Goal: Transaction & Acquisition: Obtain resource

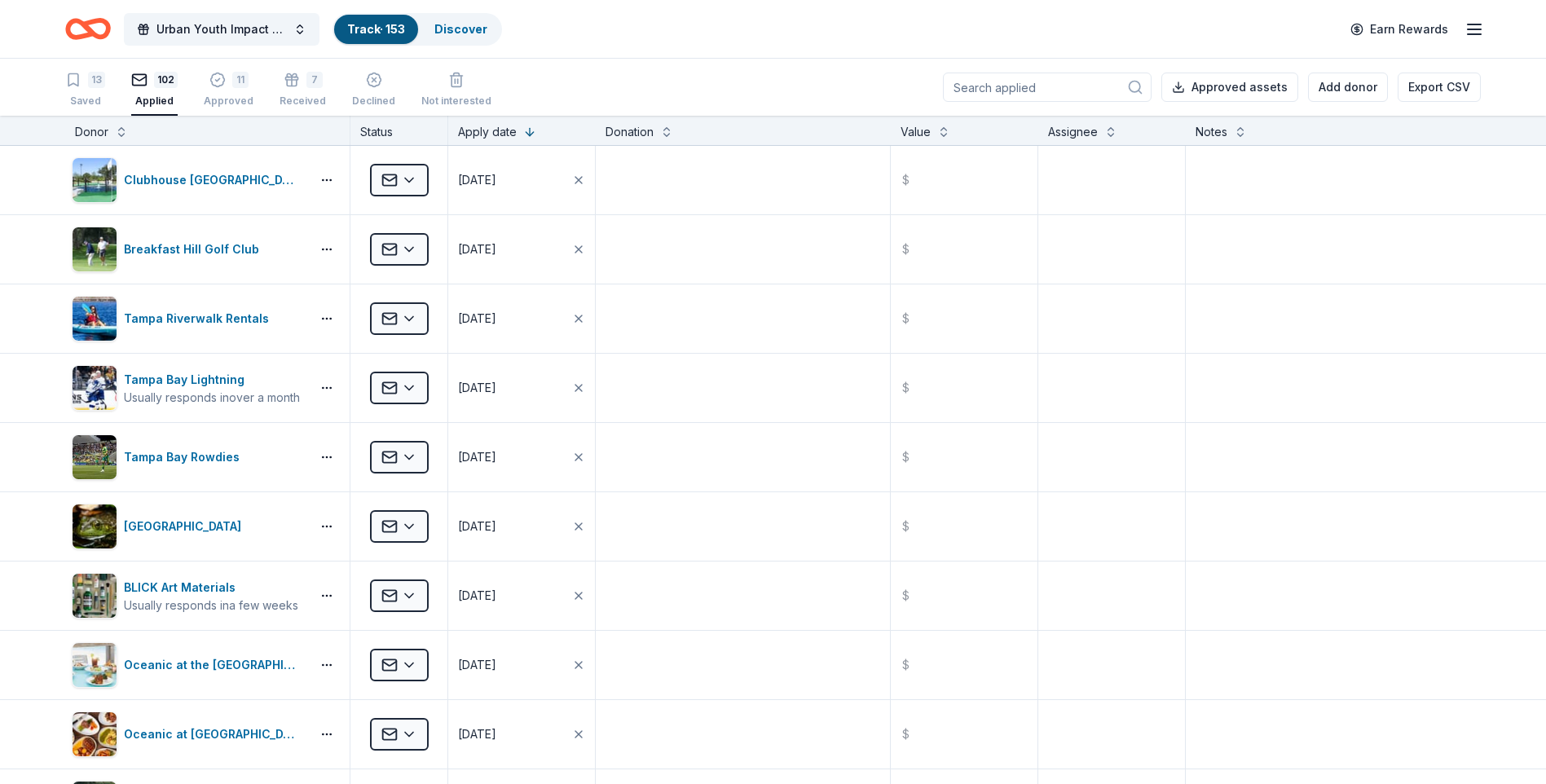
click at [97, 36] on icon "Home" at bounding box center [96, 28] width 25 height 16
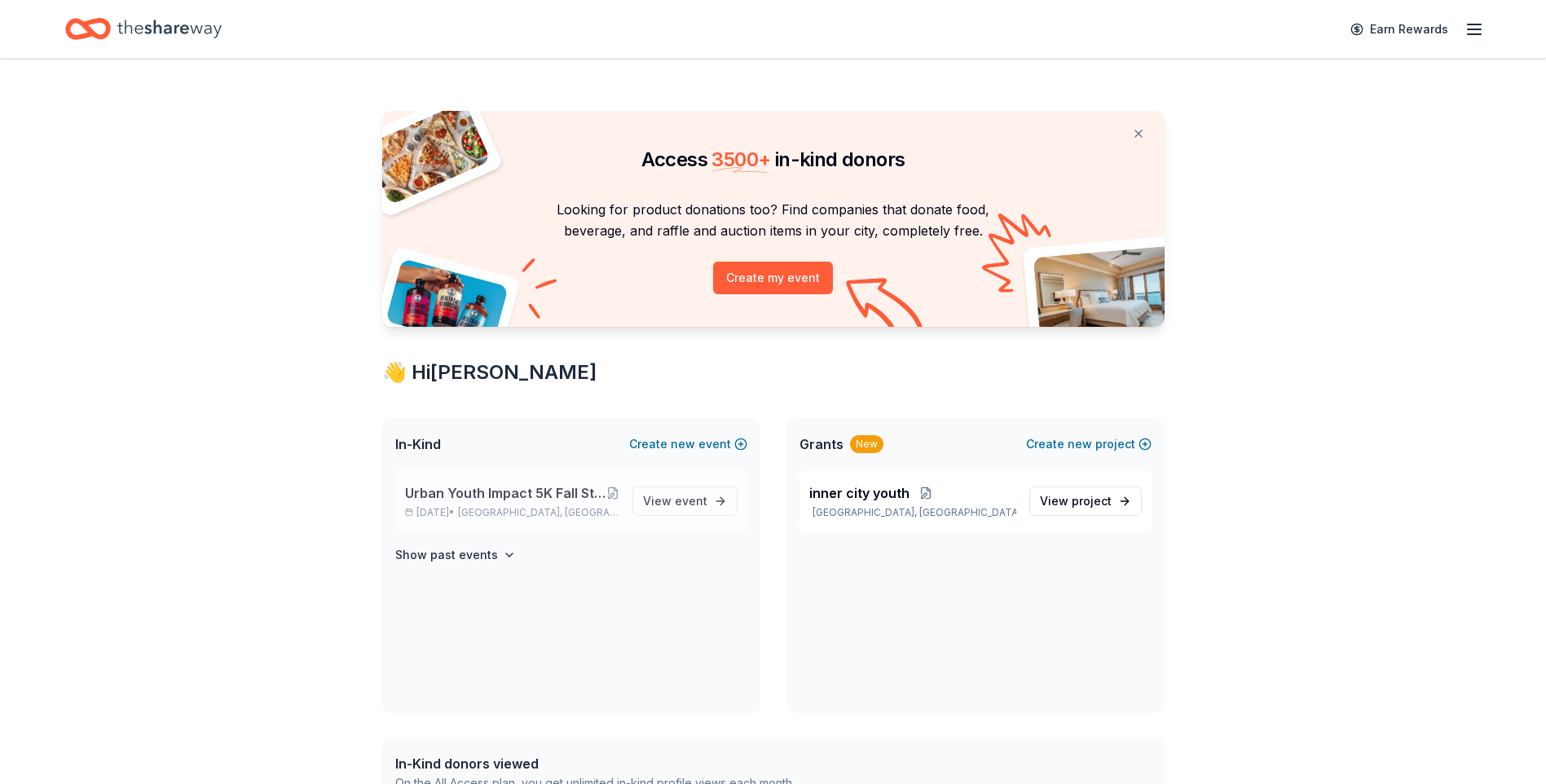
click at [485, 489] on span "Urban Youth Impact 5K Fall Stampede Presented by [DEMOGRAPHIC_DATA]-fil-A" at bounding box center [506, 492] width 202 height 19
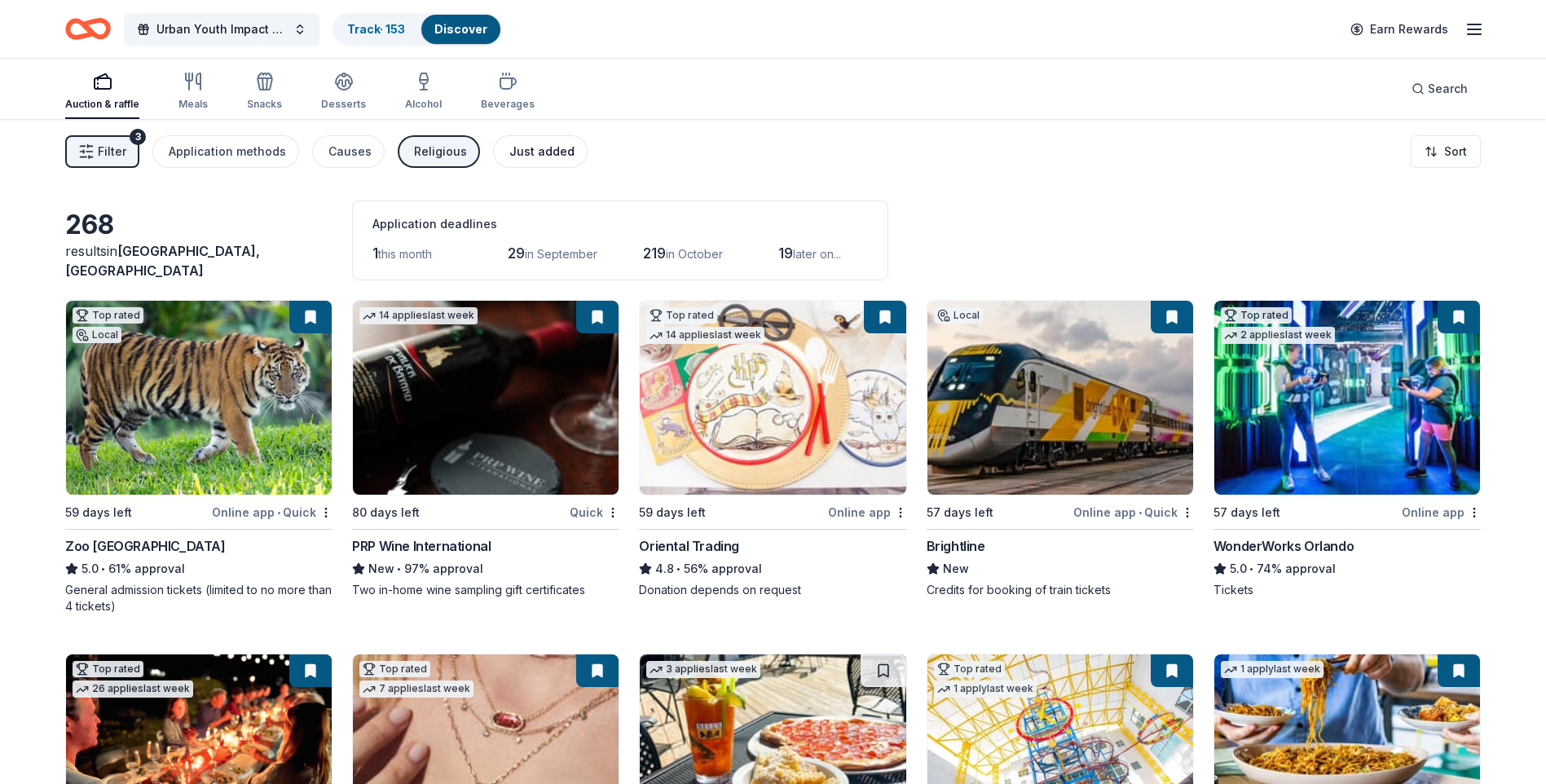
click at [549, 156] on div "Just added" at bounding box center [542, 151] width 65 height 19
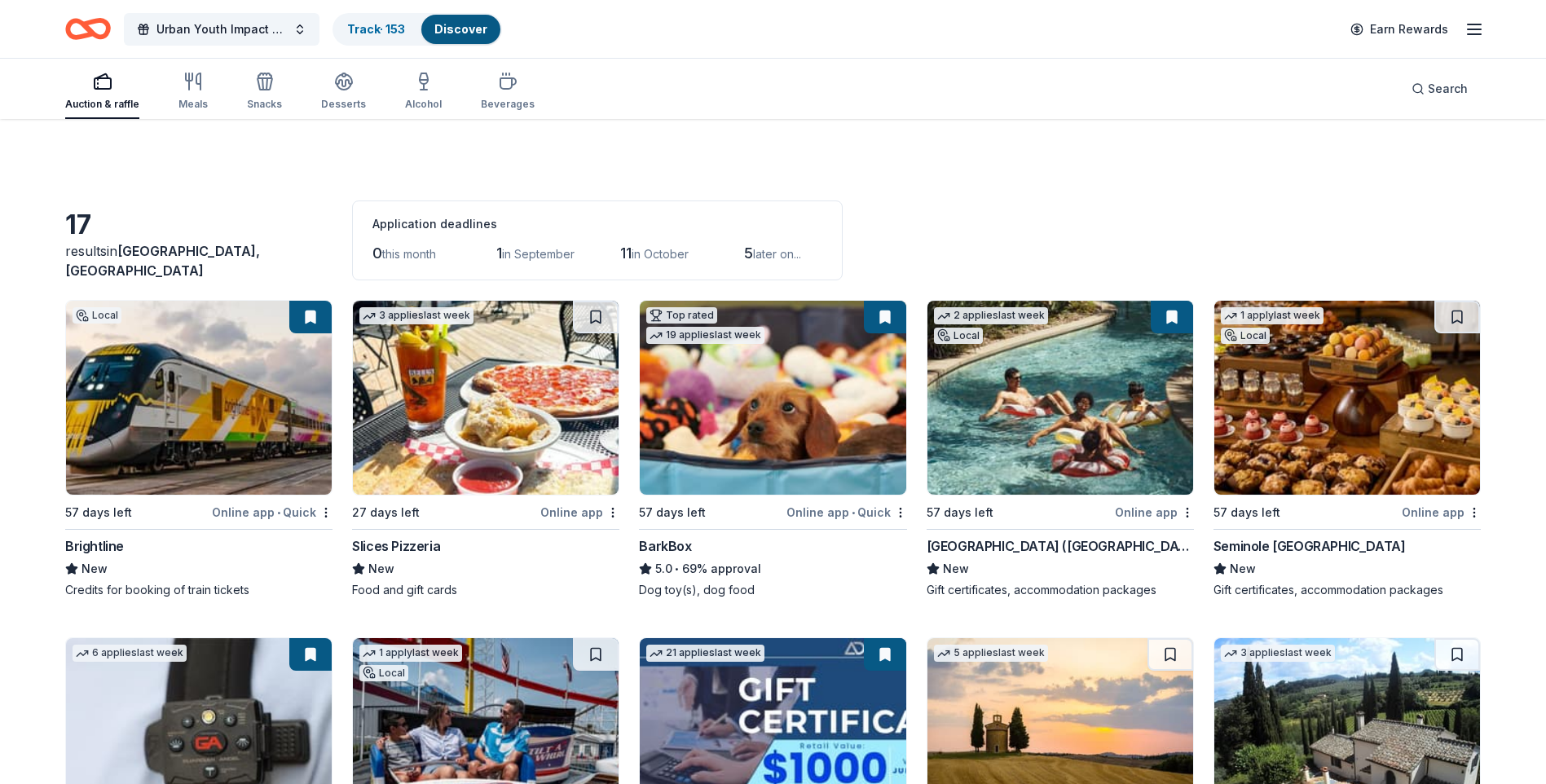
scroll to position [81, 0]
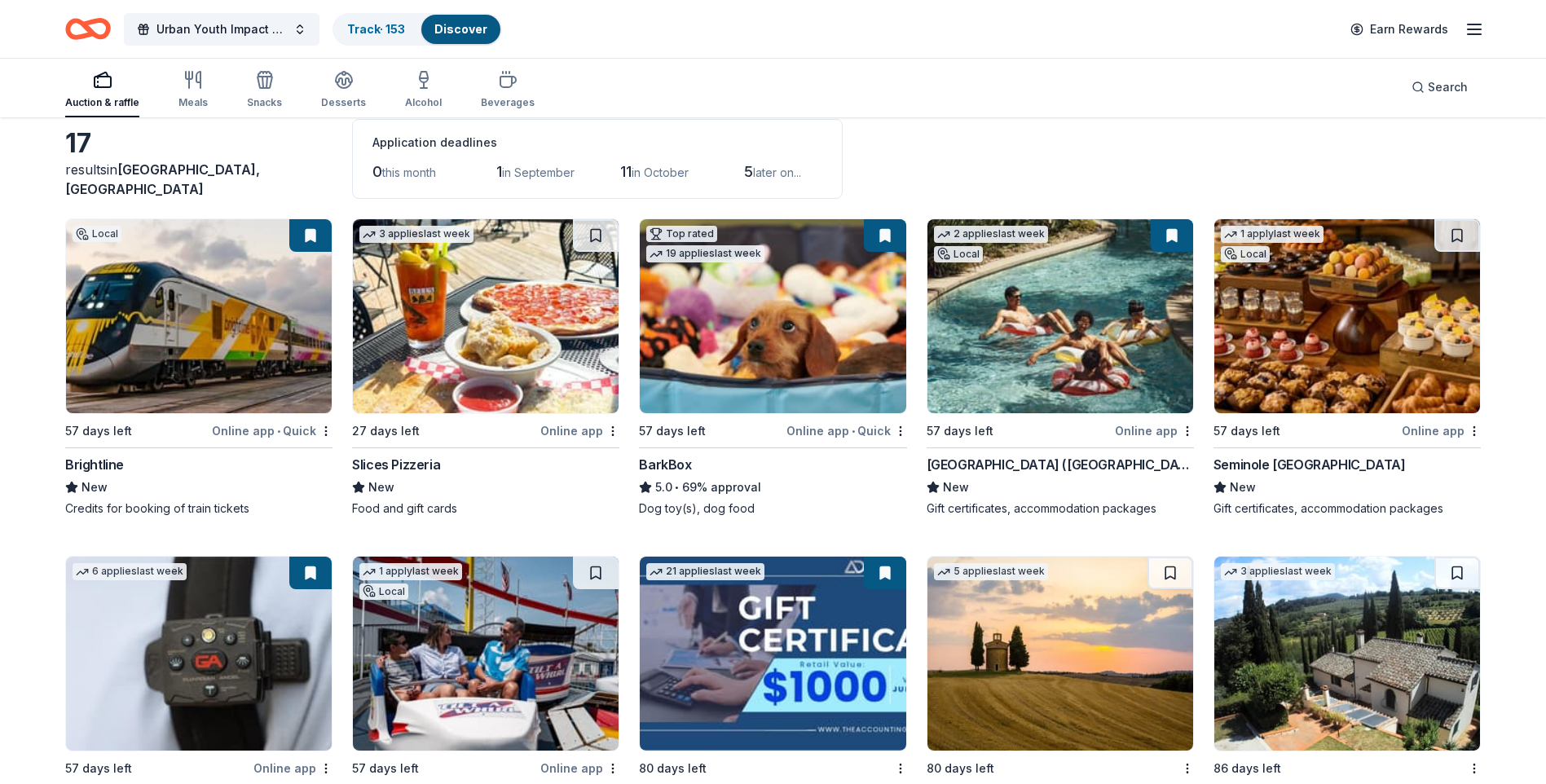
click at [424, 468] on div "Slices Pizzeria" at bounding box center [396, 465] width 88 height 19
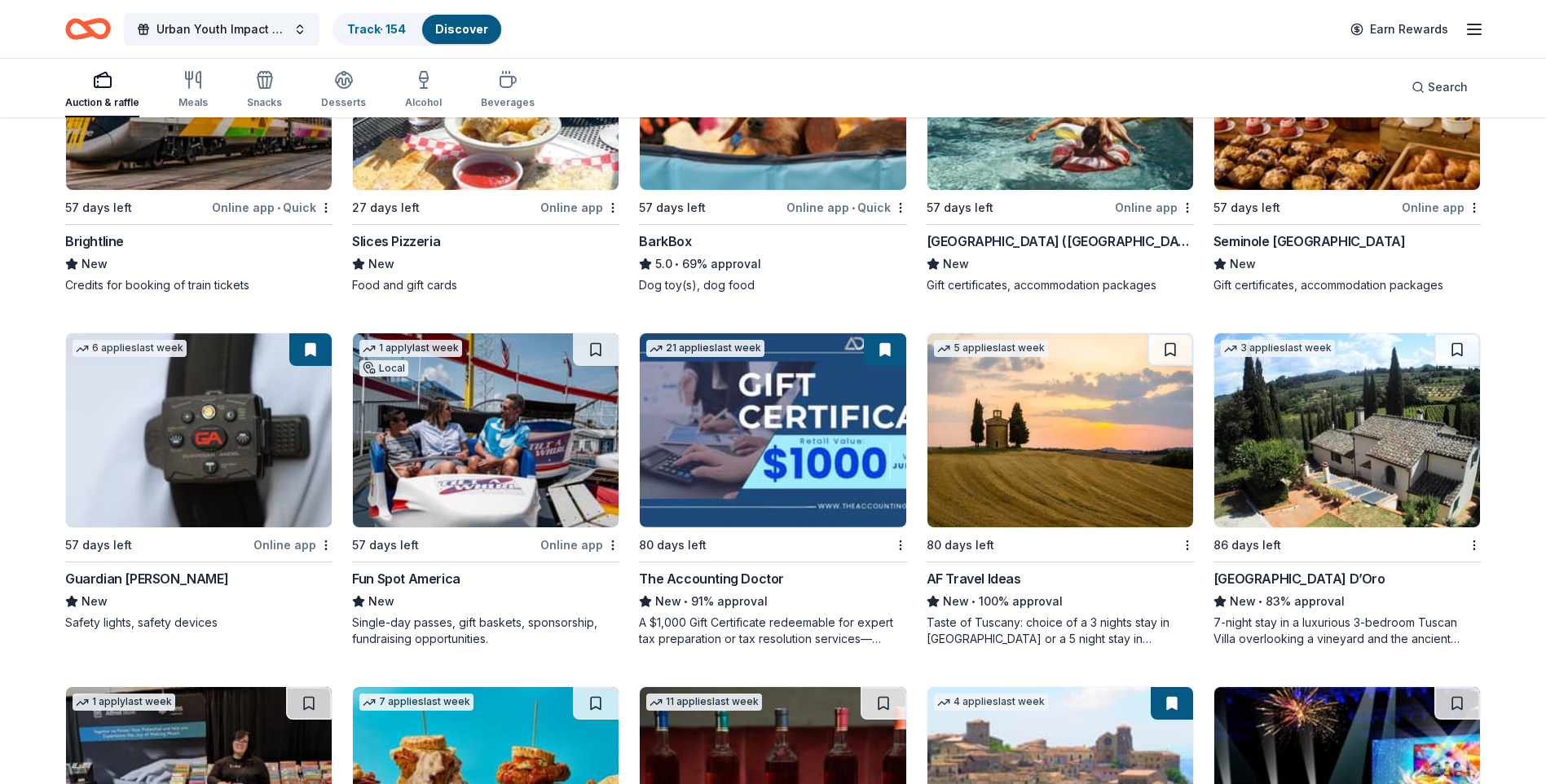
scroll to position [326, 0]
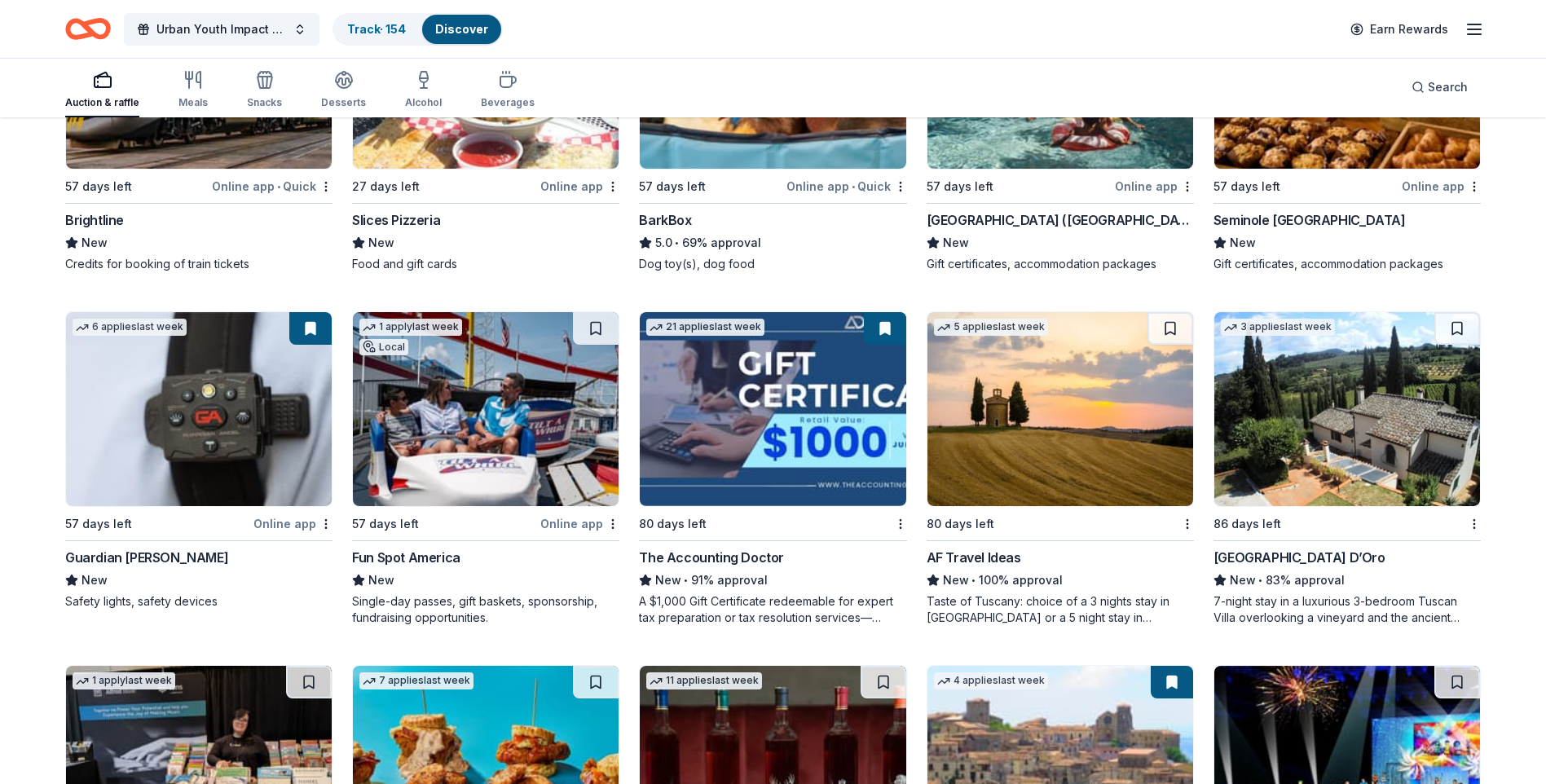
click at [411, 558] on div "Fun Spot America" at bounding box center [405, 557] width 108 height 19
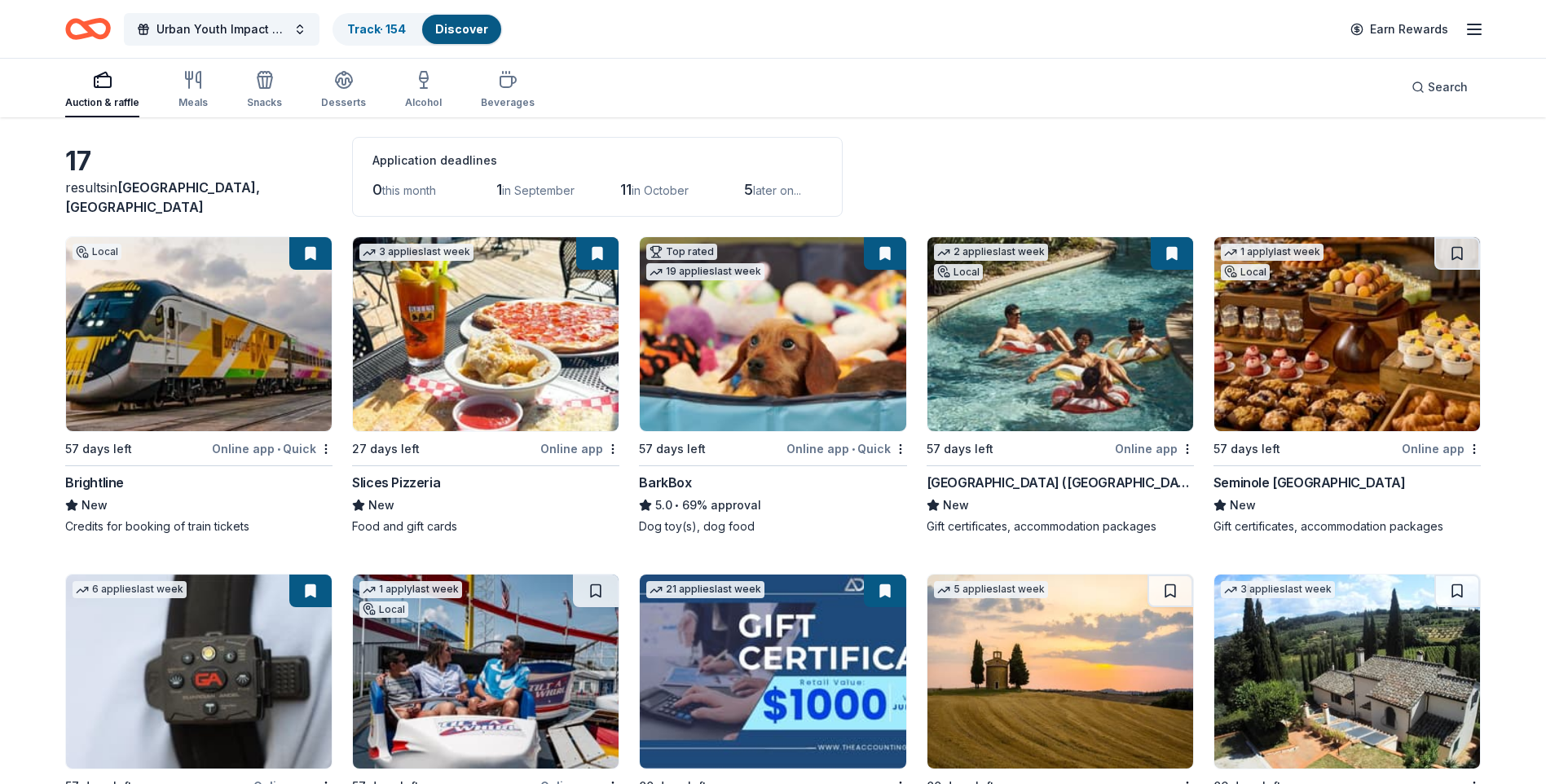
scroll to position [0, 0]
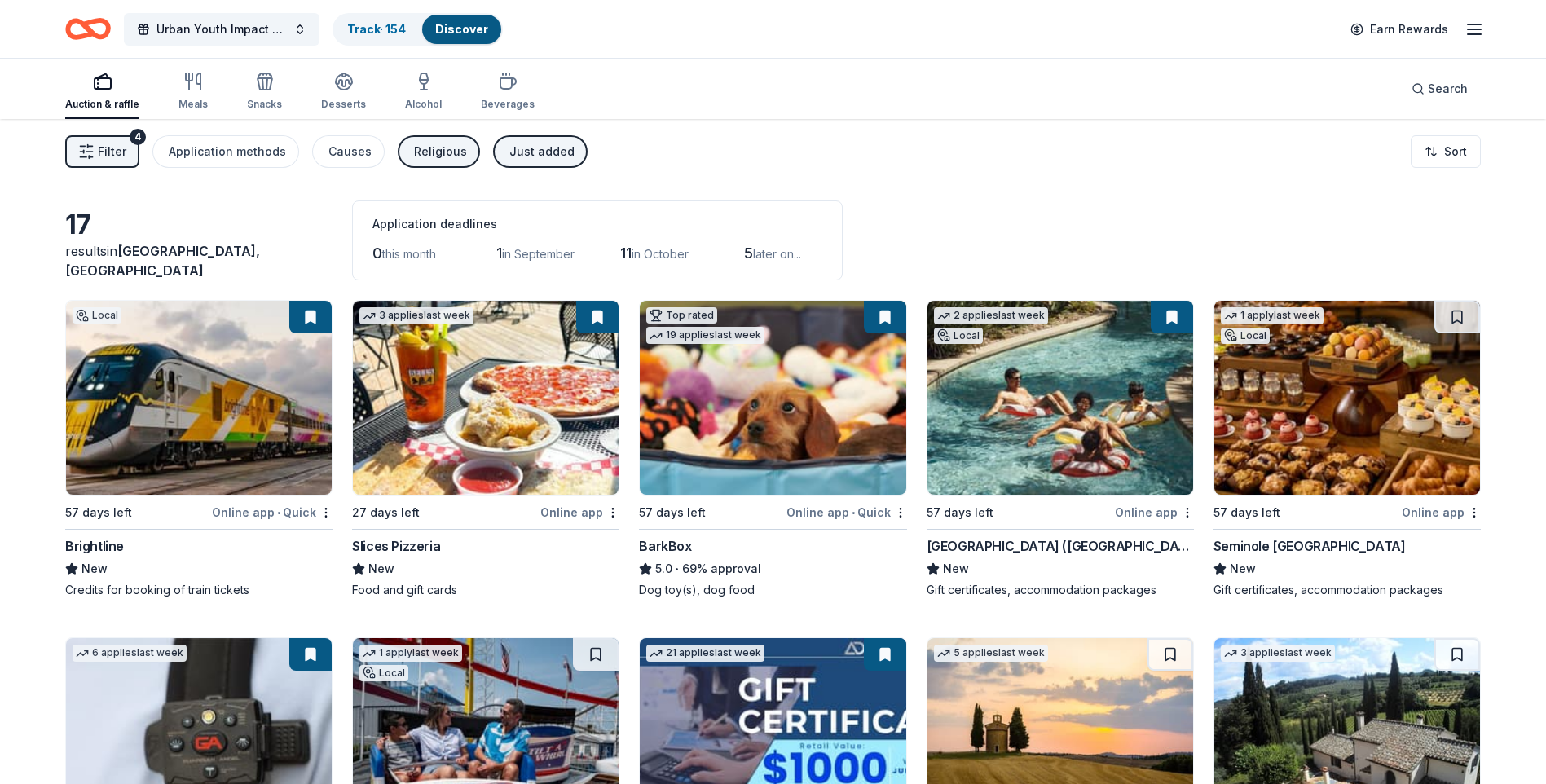
click at [555, 156] on div "Just added" at bounding box center [542, 151] width 65 height 19
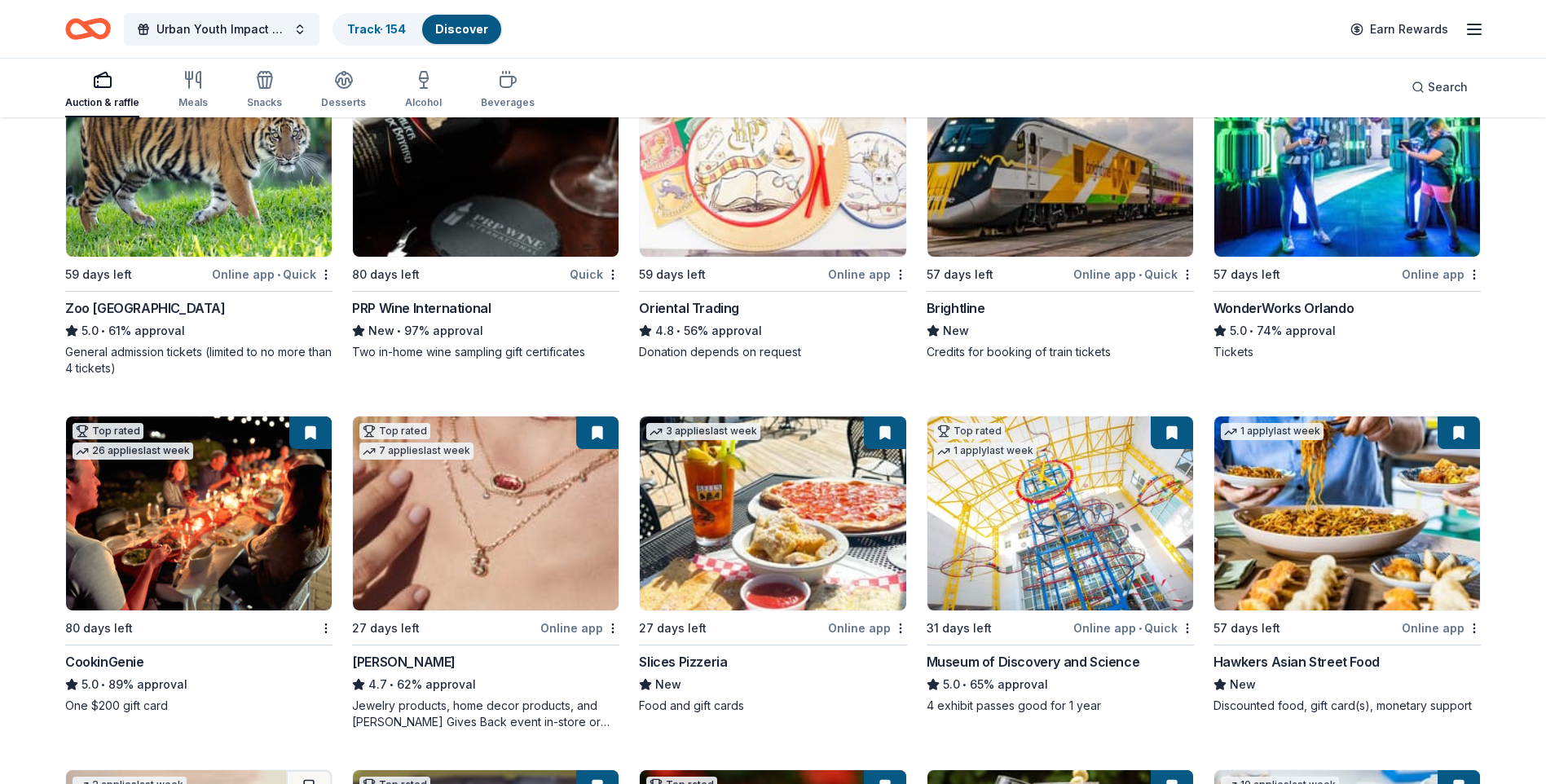
scroll to position [245, 0]
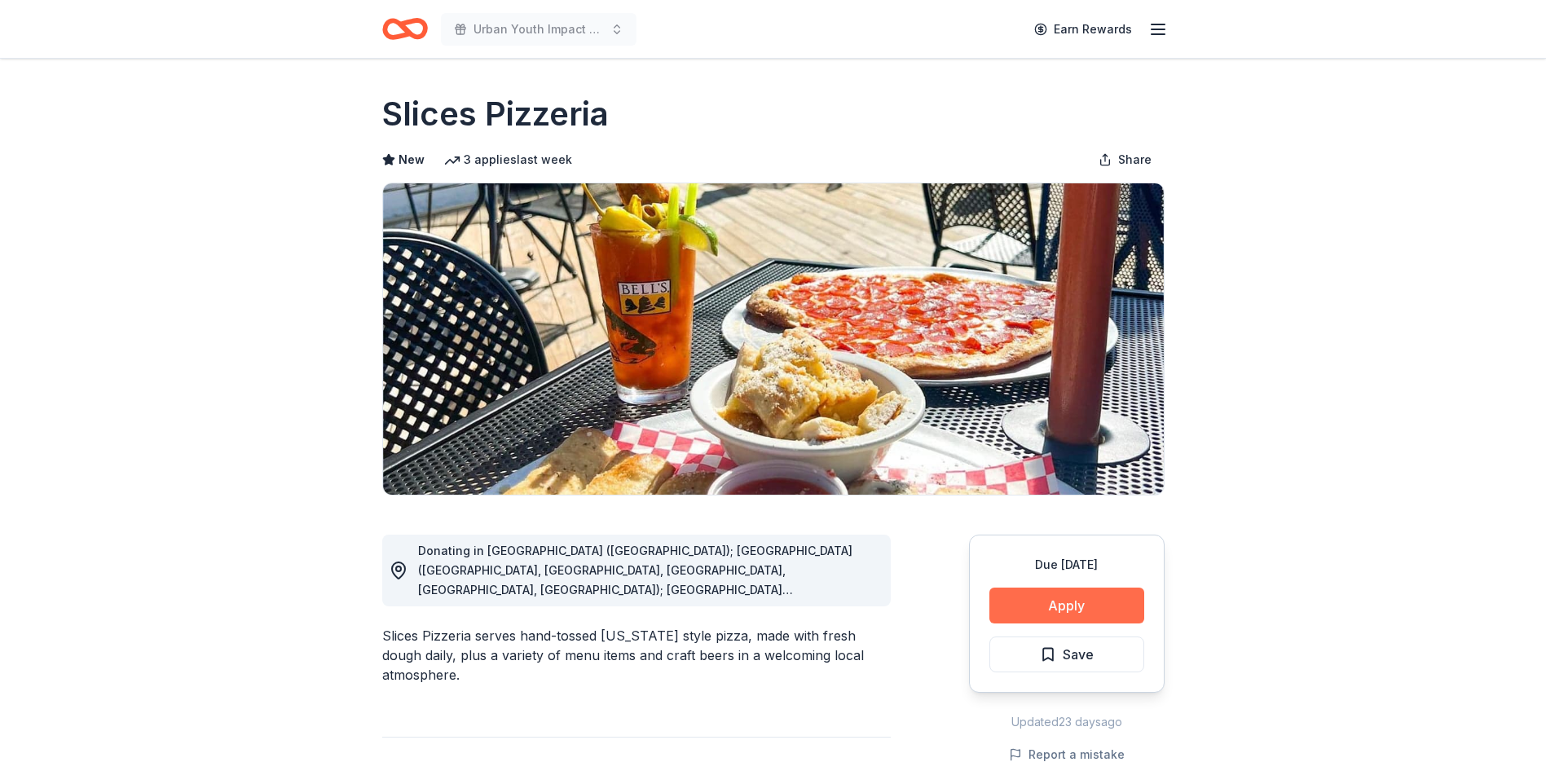
click at [1078, 593] on button "Apply" at bounding box center [1067, 606] width 155 height 36
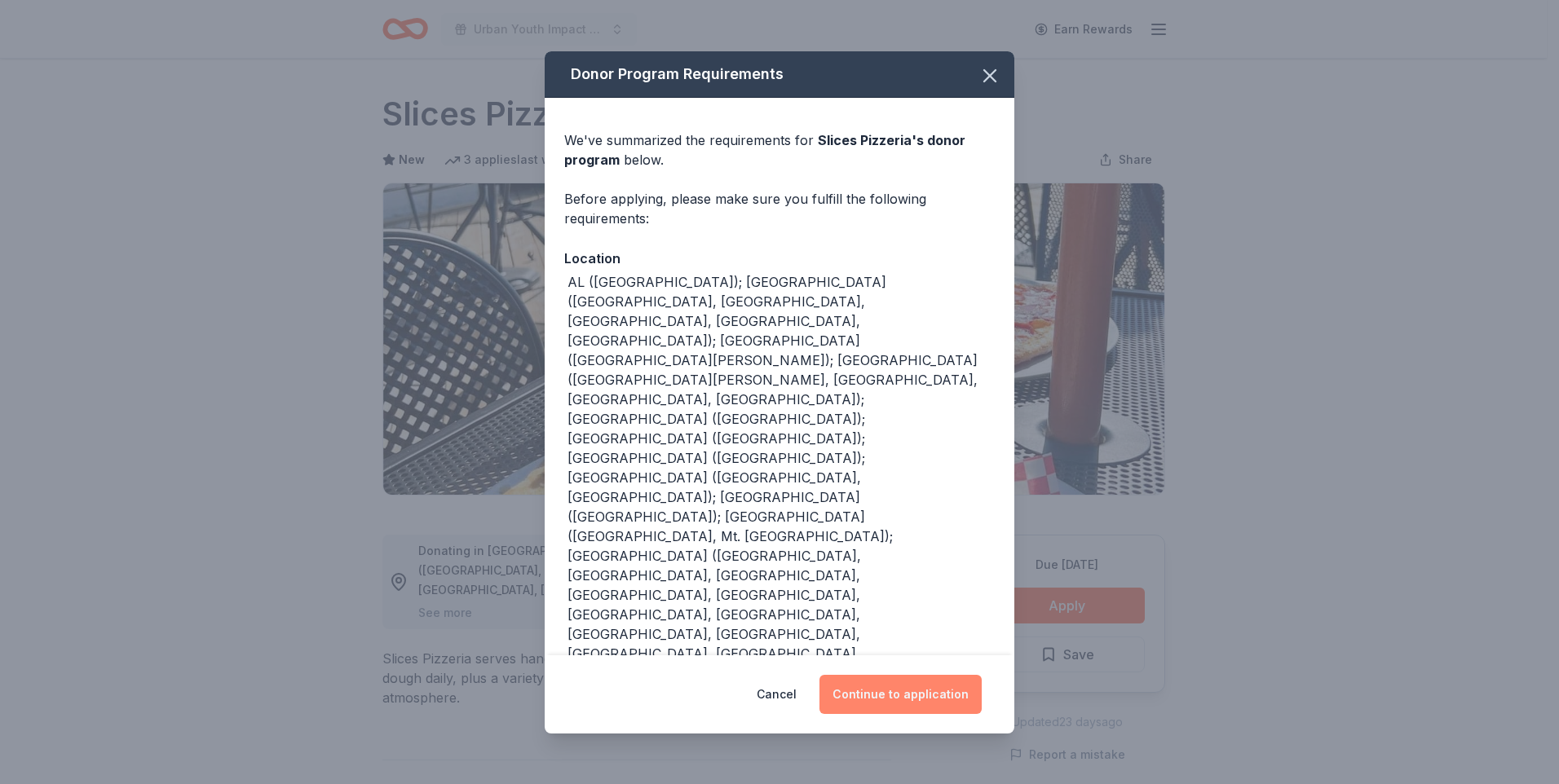
click at [882, 705] on button "Continue to application" at bounding box center [901, 694] width 163 height 39
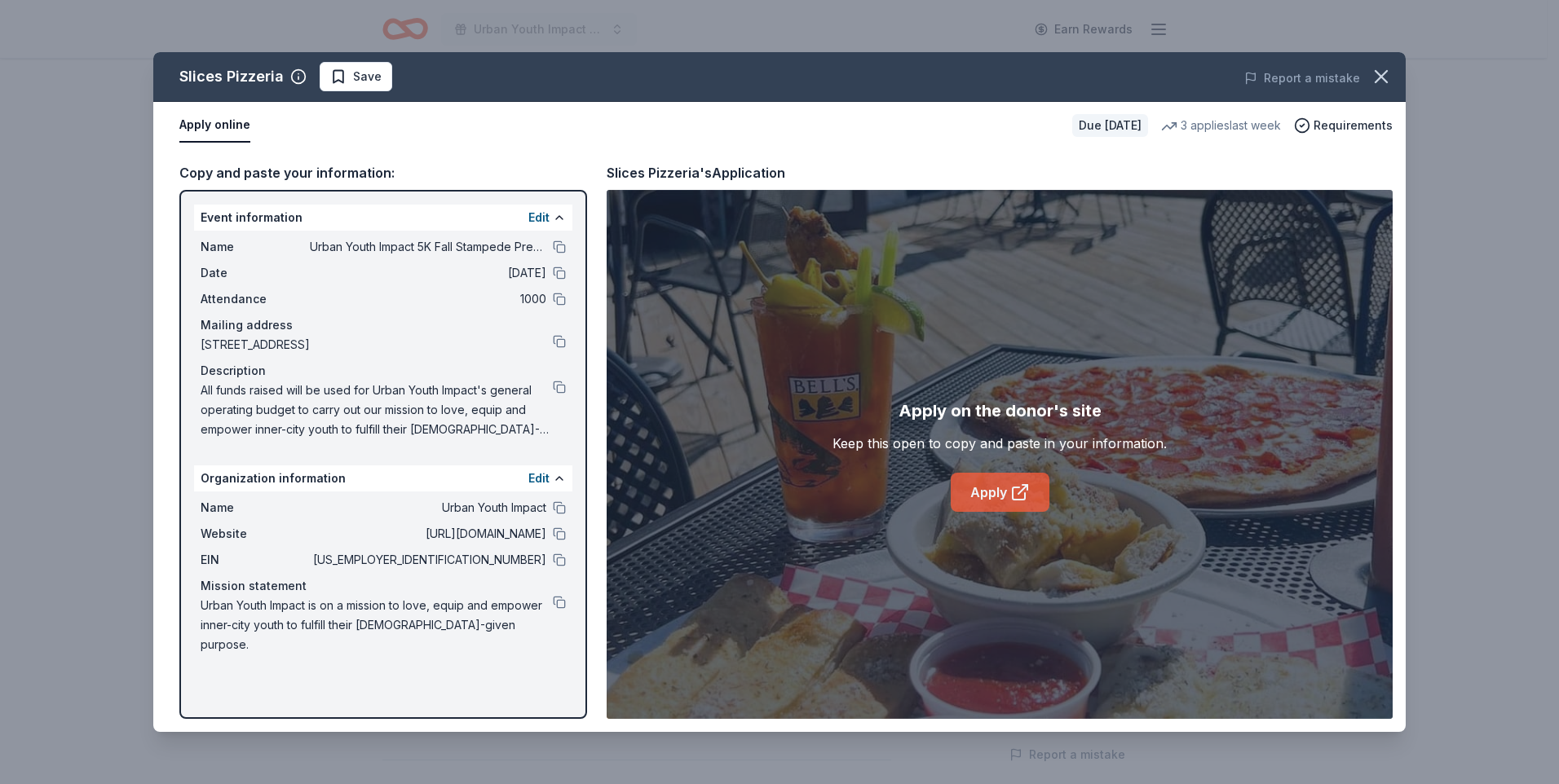
click at [995, 500] on link "Apply" at bounding box center [999, 491] width 99 height 39
click at [560, 555] on button at bounding box center [560, 560] width 13 height 13
click at [555, 248] on button at bounding box center [560, 247] width 13 height 13
click at [560, 273] on button at bounding box center [560, 273] width 13 height 13
click at [567, 389] on div "Name Urban Youth Impact 5K Fall Stampede Presented by Chick-fil-A Date 11/22/25…" at bounding box center [383, 338] width 378 height 215
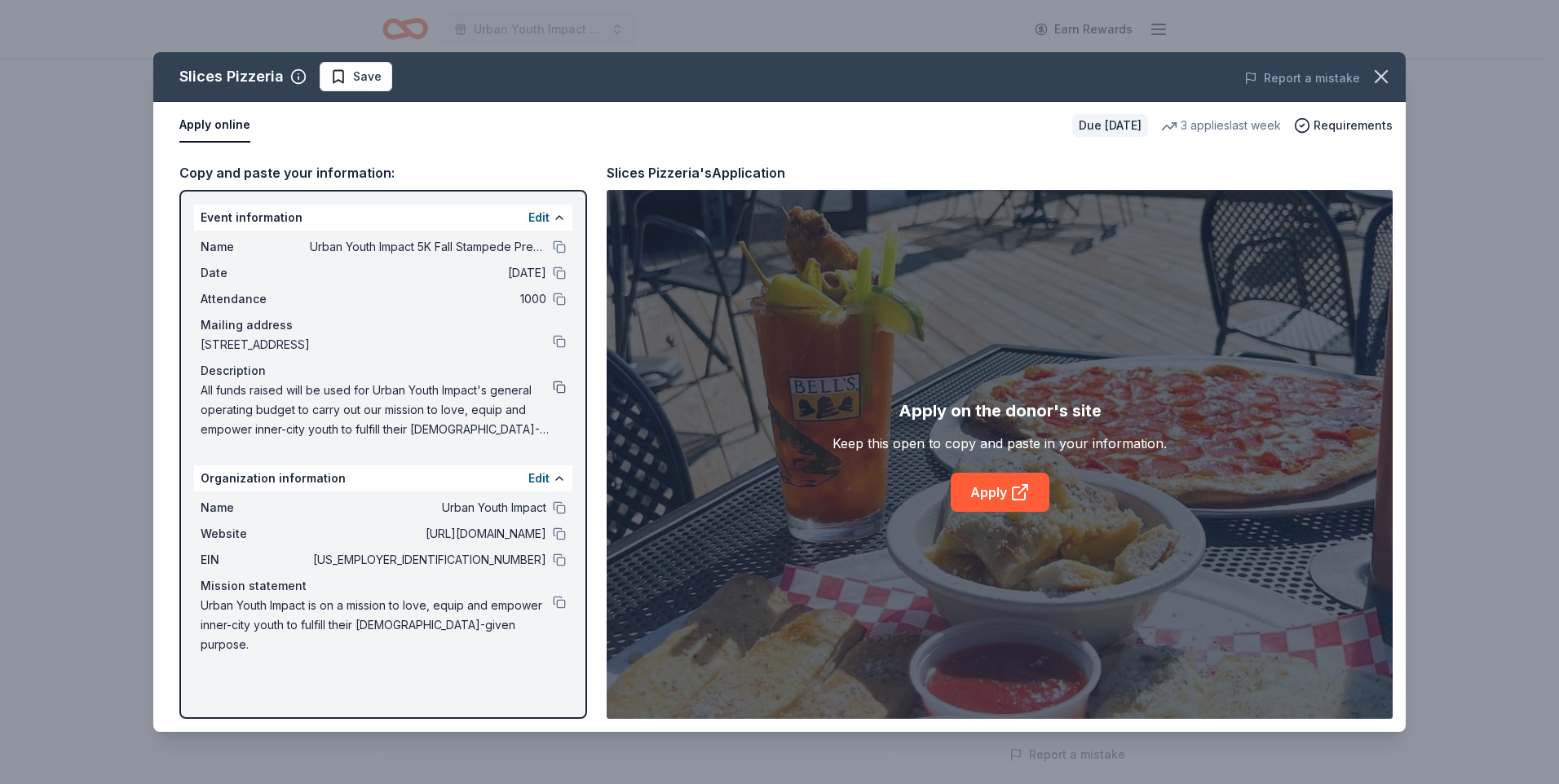
click at [564, 389] on button at bounding box center [560, 387] width 13 height 13
click at [366, 74] on span "Save" at bounding box center [367, 76] width 29 height 19
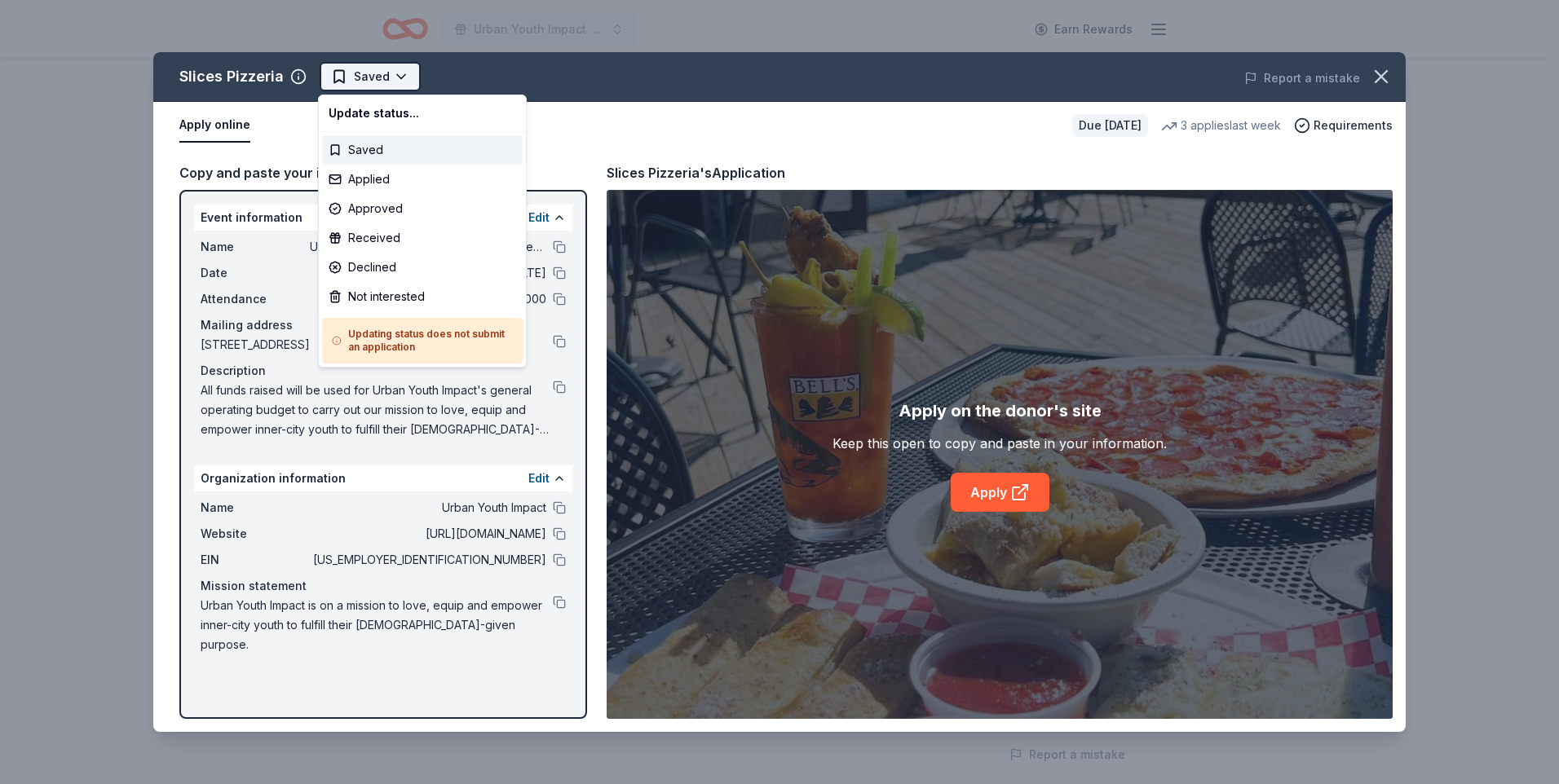
click at [355, 83] on html "Urban Youth Impact 5K Fall Stampede Presented by Chick-fil-A Earn Rewards Due i…" at bounding box center [780, 392] width 1559 height 784
click at [363, 174] on div "Applied" at bounding box center [423, 179] width 201 height 30
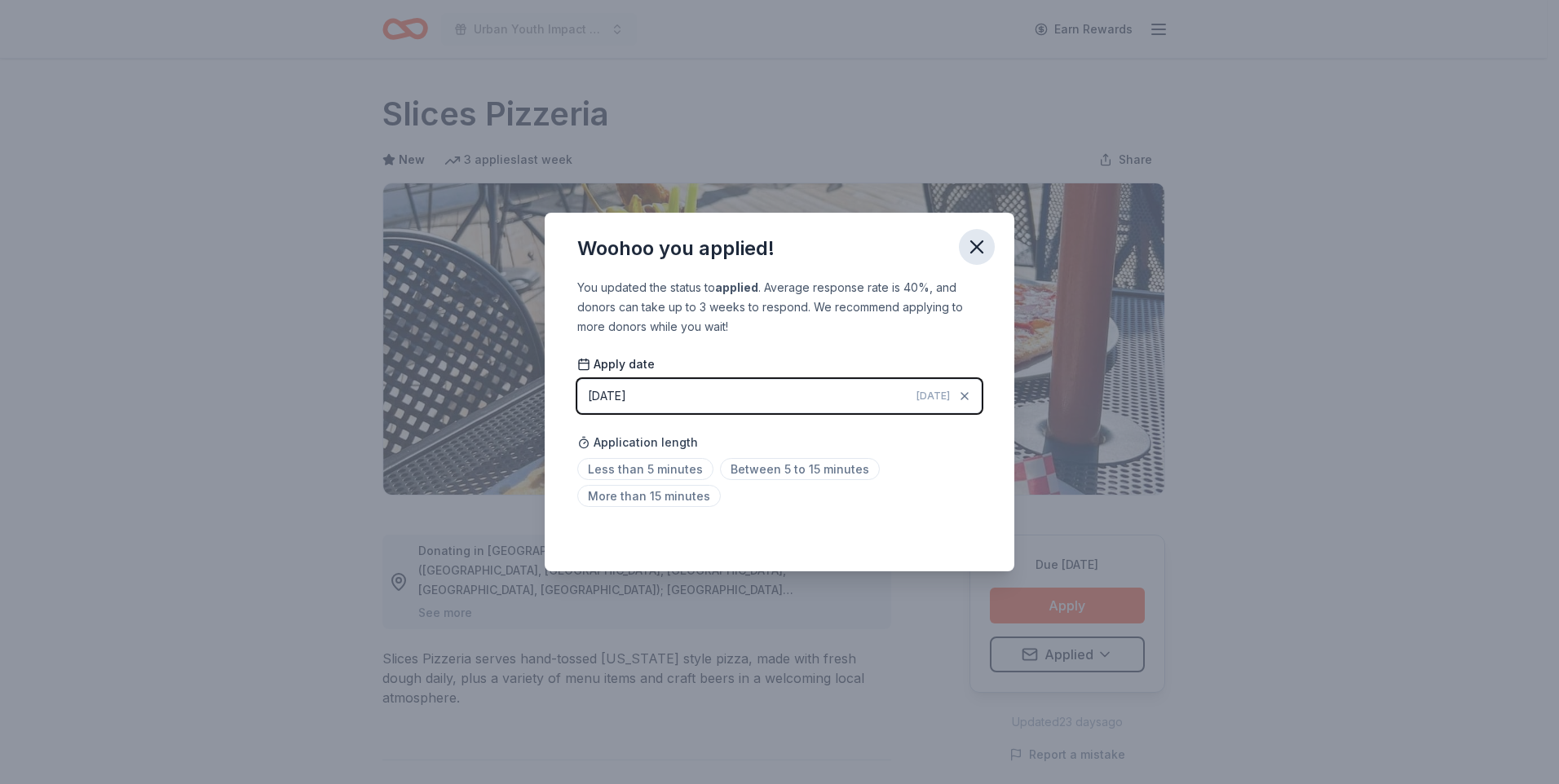
click at [974, 253] on icon "button" at bounding box center [977, 247] width 23 height 23
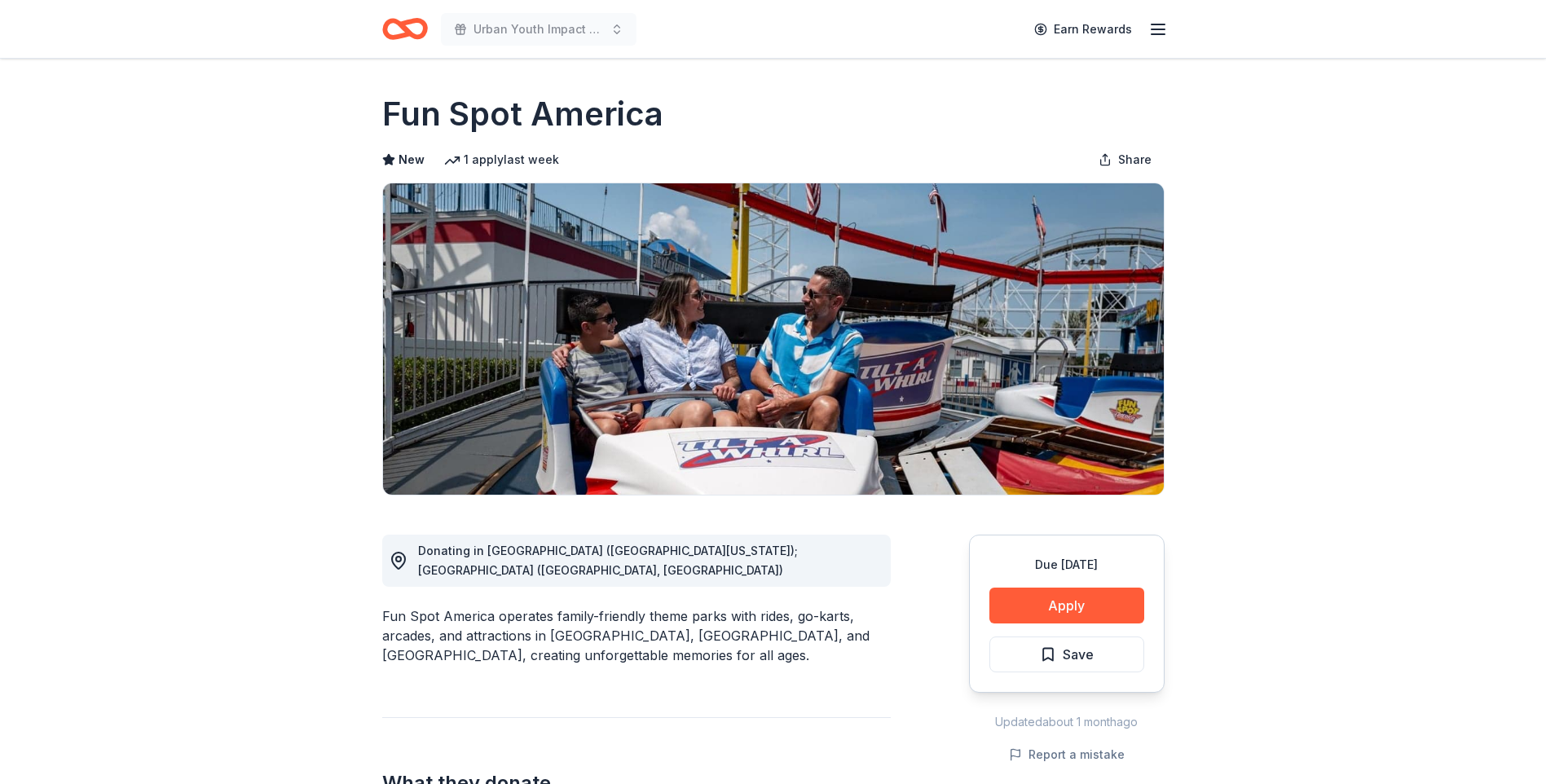
scroll to position [81, 0]
